Goal: Information Seeking & Learning: Learn about a topic

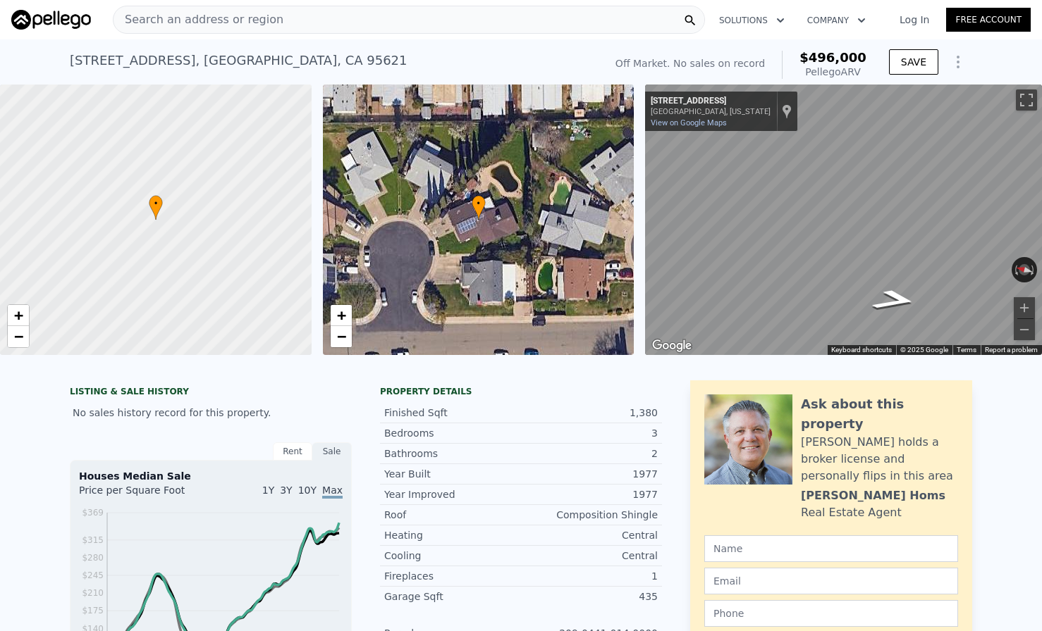
click at [325, 16] on div "Search an address or region" at bounding box center [409, 20] width 592 height 28
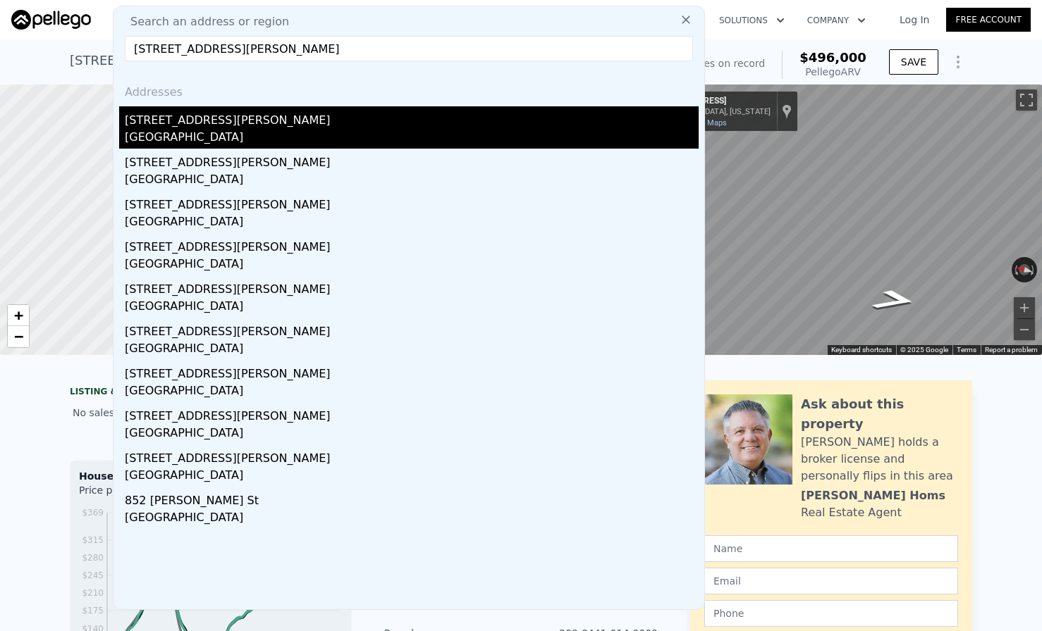
type input "[STREET_ADDRESS][PERSON_NAME]"
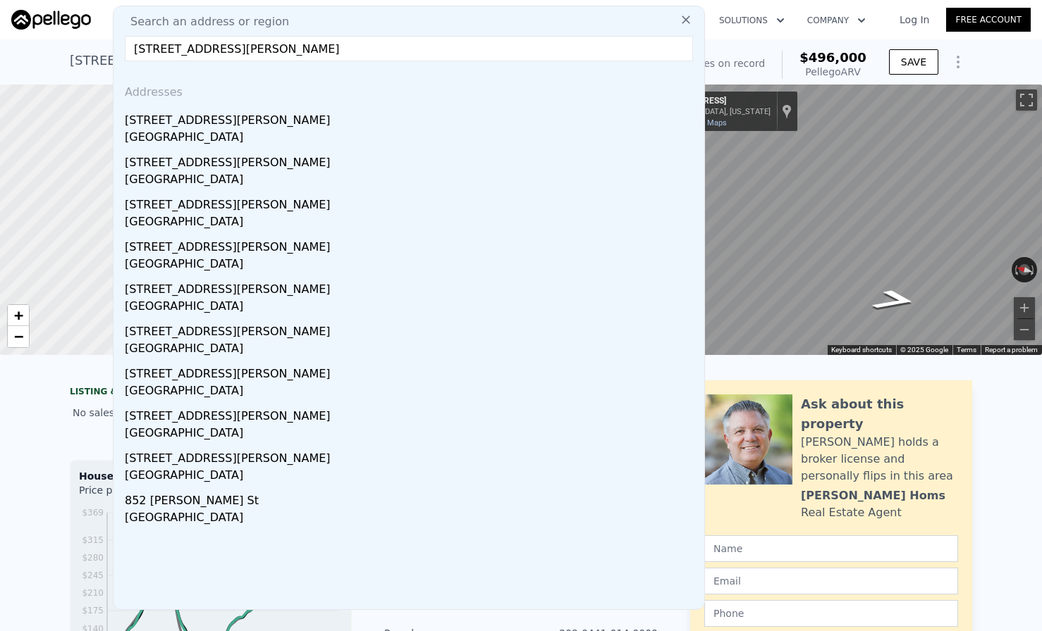
click at [212, 123] on div "[STREET_ADDRESS][PERSON_NAME]" at bounding box center [412, 117] width 574 height 23
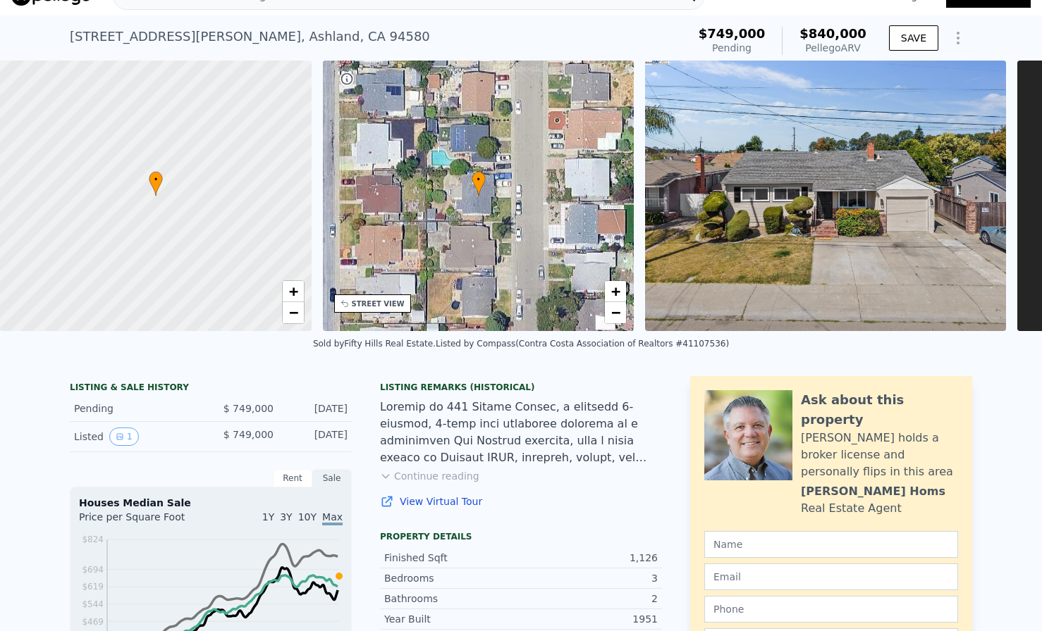
scroll to position [23, 0]
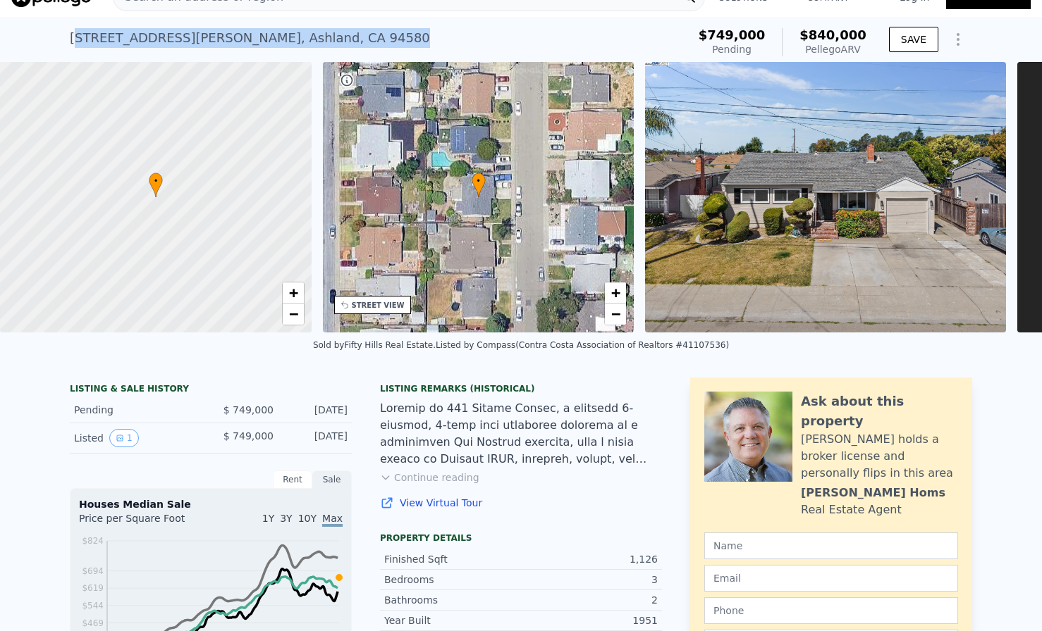
drag, startPoint x: 278, startPoint y: 37, endPoint x: 75, endPoint y: 30, distance: 203.1
click at [74, 30] on div "[STREET_ADDRESS][PERSON_NAME] Pending (~ARV $840k )" at bounding box center [376, 42] width 612 height 39
drag, startPoint x: 68, startPoint y: 36, endPoint x: 275, endPoint y: 42, distance: 206.5
click at [275, 42] on div "[STREET_ADDRESS][PERSON_NAME] Pending (~ARV $840k ) $749,000 Pending $840,000 P…" at bounding box center [521, 39] width 1042 height 45
click at [275, 42] on div "[STREET_ADDRESS][PERSON_NAME] Pending (~ARV $840k )" at bounding box center [376, 42] width 612 height 39
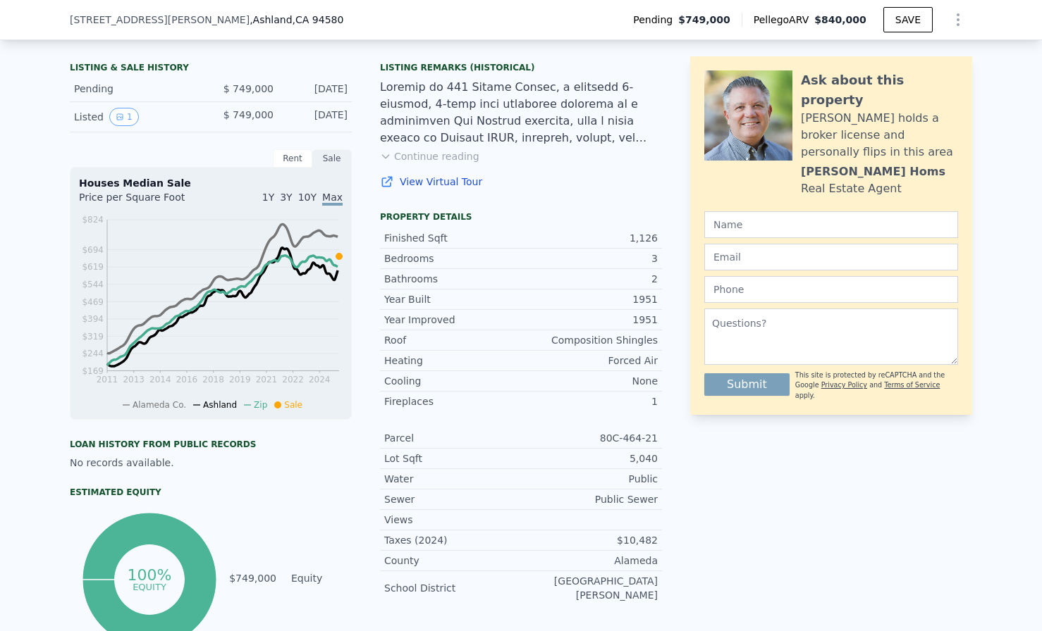
scroll to position [0, 0]
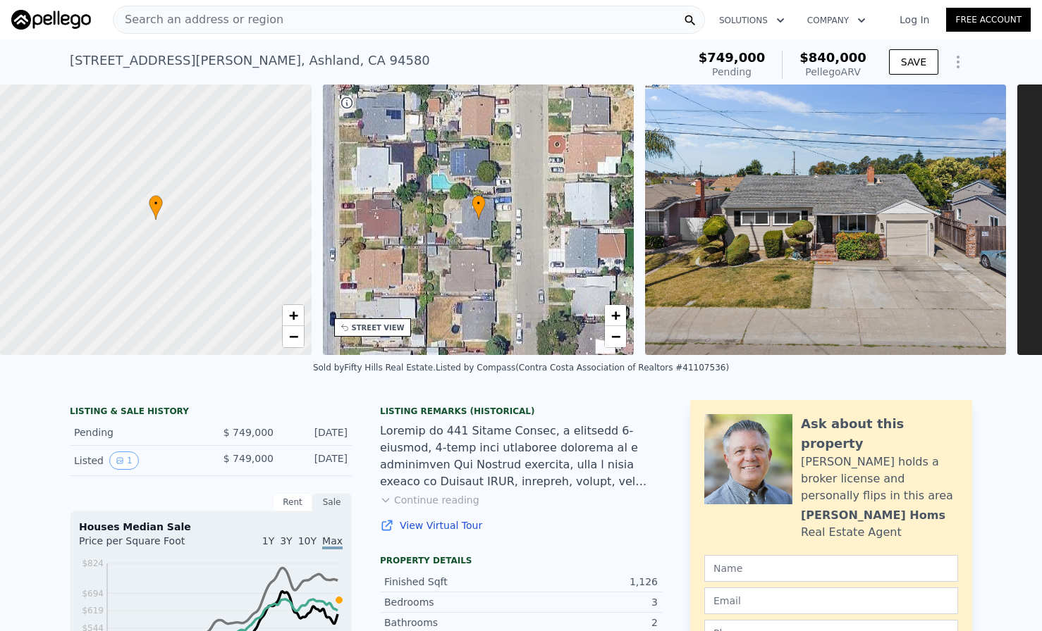
click at [230, 27] on span "Search an address or region" at bounding box center [198, 19] width 170 height 17
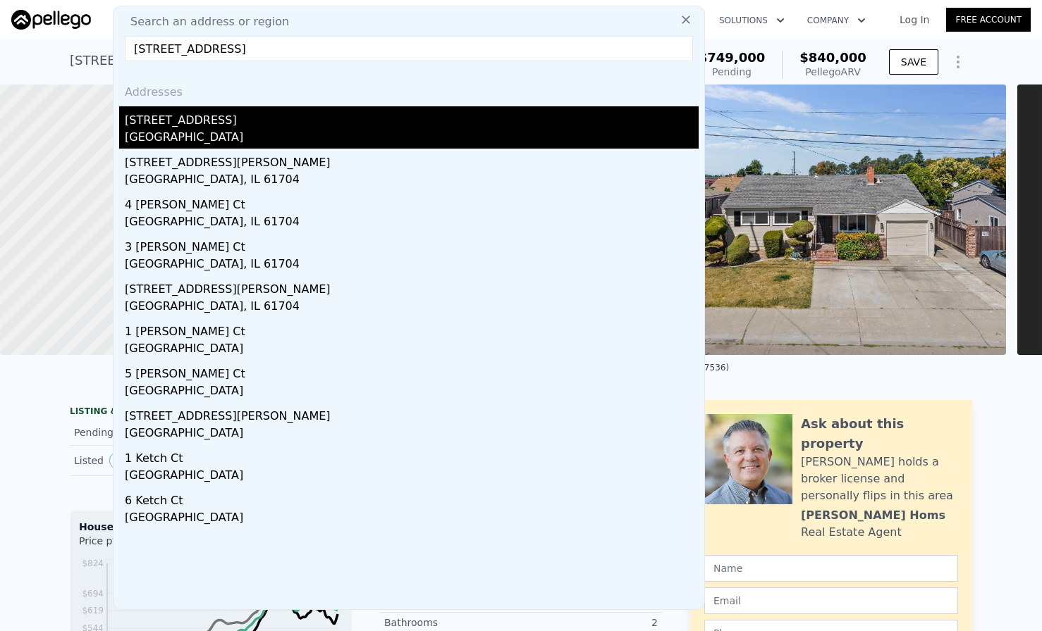
type input "[STREET_ADDRESS]"
click at [168, 126] on div "[STREET_ADDRESS]" at bounding box center [412, 117] width 574 height 23
type input "3"
type input "4"
type input "2"
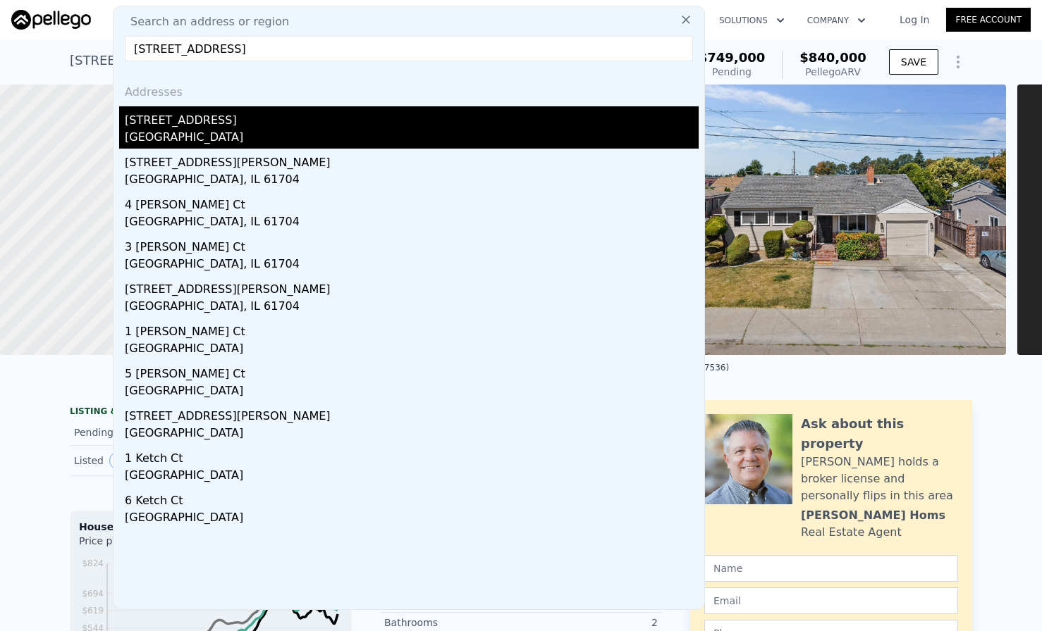
type input "1188"
type input "1517"
type input "6534"
type input "10266"
type input "$ 496,000"
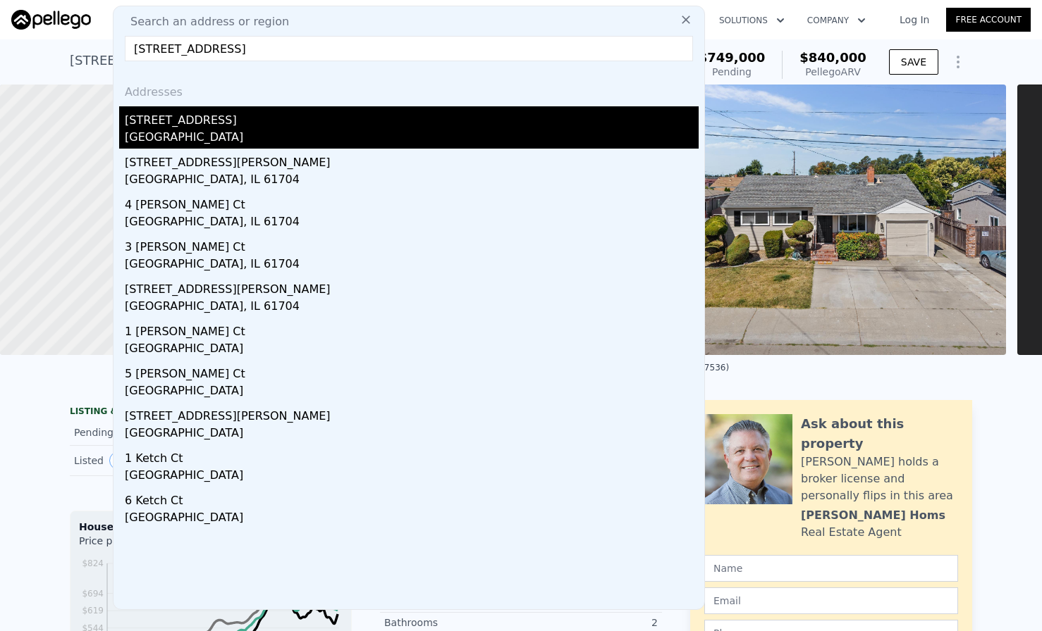
type input "4"
type input "$ 30,000"
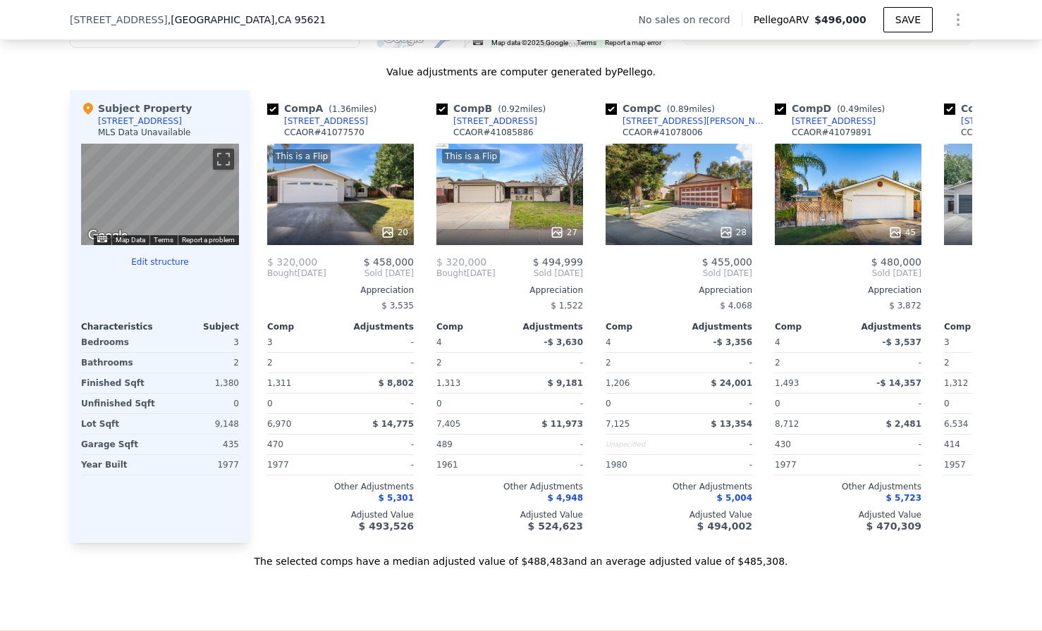
scroll to position [1325, 0]
